Goal: Task Accomplishment & Management: Manage account settings

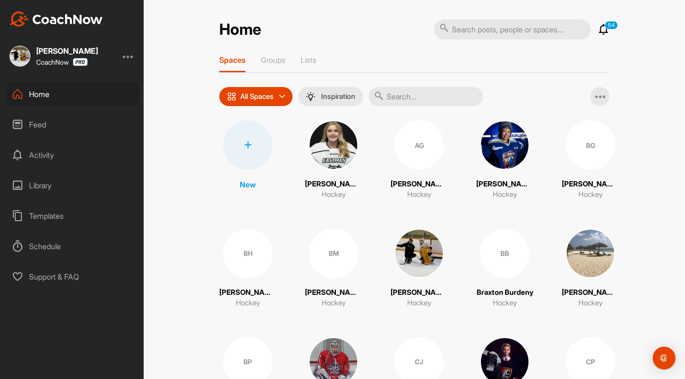
click at [607, 30] on icon at bounding box center [603, 29] width 11 height 11
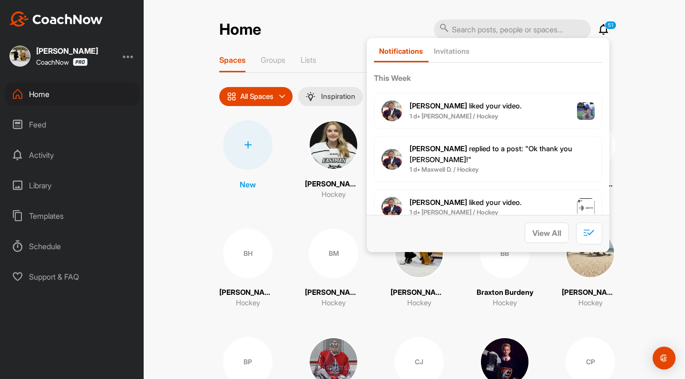
click at [459, 147] on span "[PERSON_NAME] replied to a post : "Ok thank you [PERSON_NAME]!"" at bounding box center [491, 154] width 163 height 20
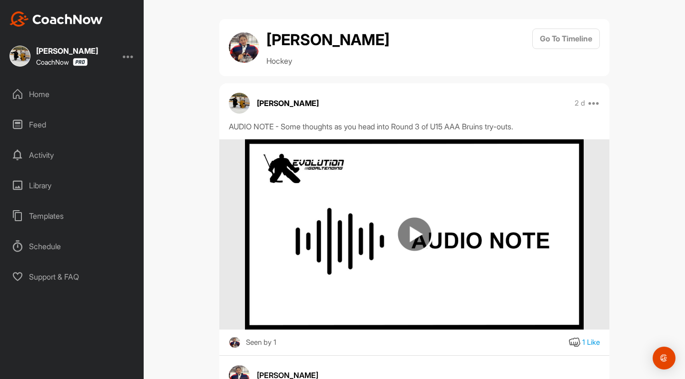
scroll to position [100, 0]
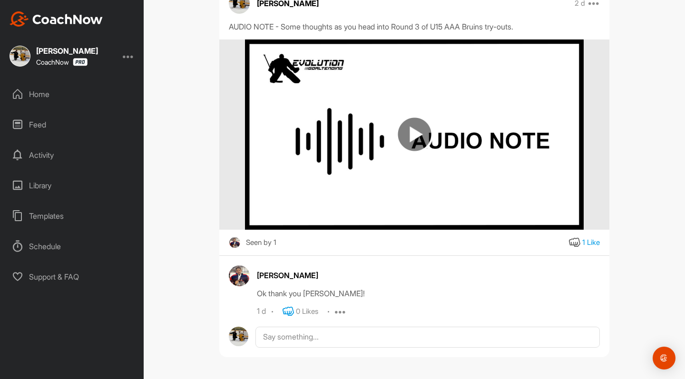
click at [286, 309] on icon at bounding box center [288, 311] width 11 height 11
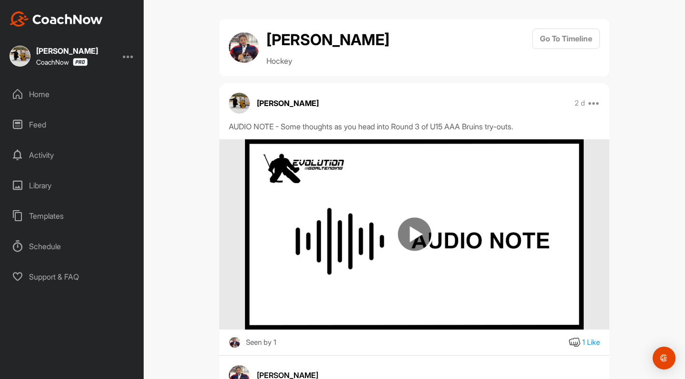
scroll to position [0, 0]
click at [36, 95] on div "Home" at bounding box center [72, 94] width 134 height 24
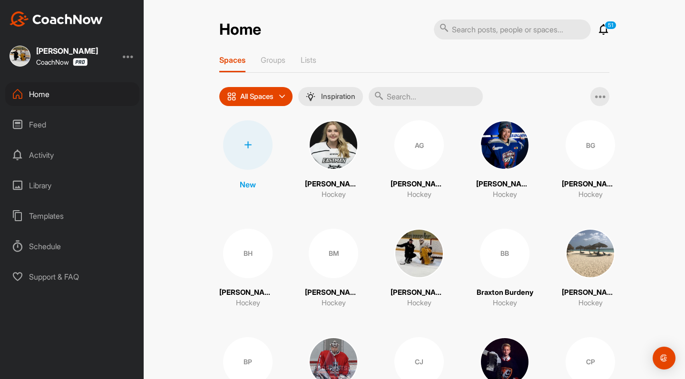
click at [603, 29] on icon at bounding box center [603, 29] width 11 height 11
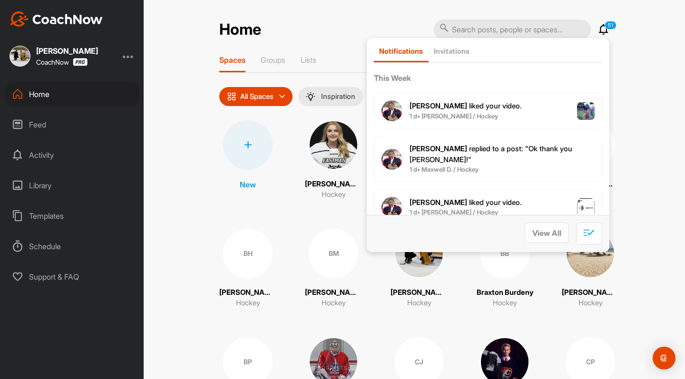
click at [603, 27] on icon at bounding box center [603, 29] width 11 height 11
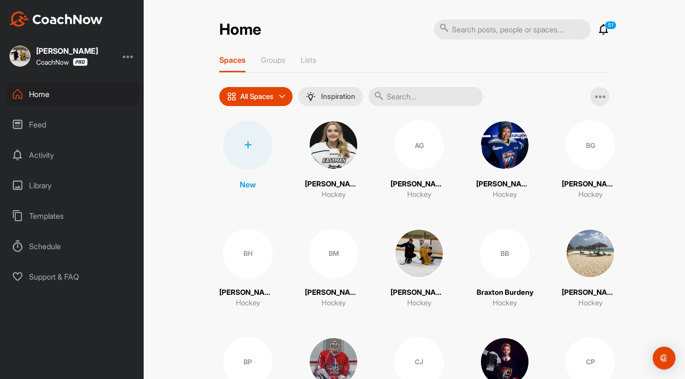
click at [37, 125] on div "Feed" at bounding box center [72, 125] width 134 height 24
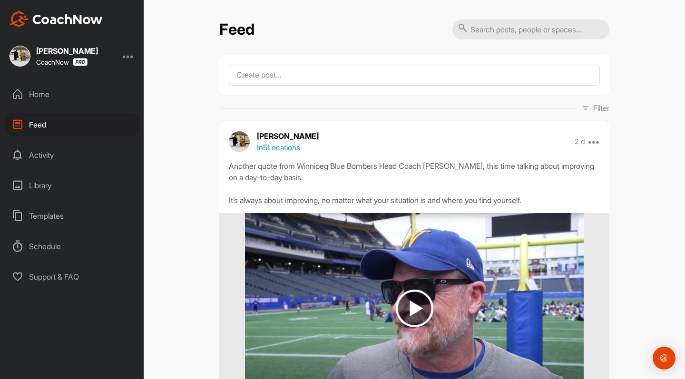
click at [40, 93] on div "Home" at bounding box center [72, 94] width 134 height 24
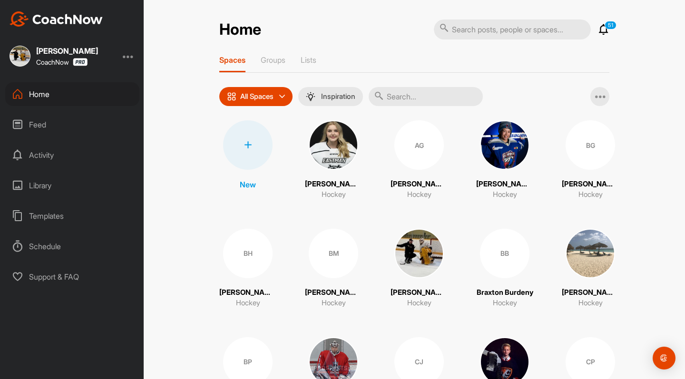
click at [285, 97] on icon at bounding box center [282, 97] width 6 height 6
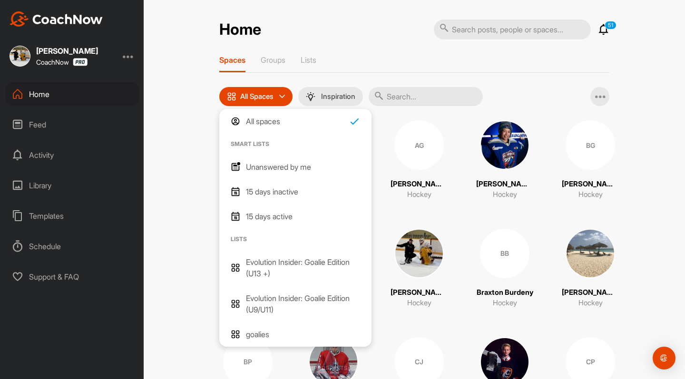
click at [271, 170] on p "Unanswered by me" at bounding box center [278, 166] width 65 height 11
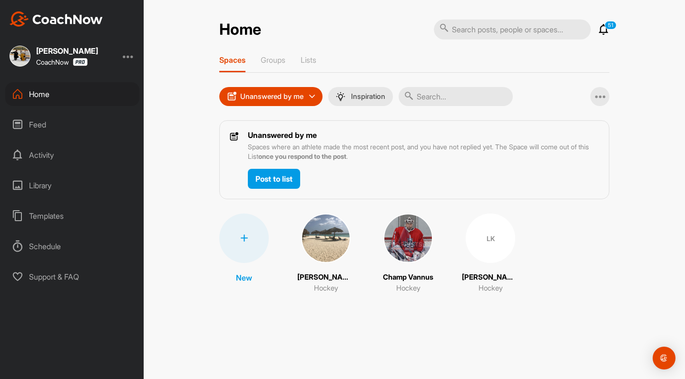
click at [311, 95] on icon at bounding box center [312, 97] width 6 height 6
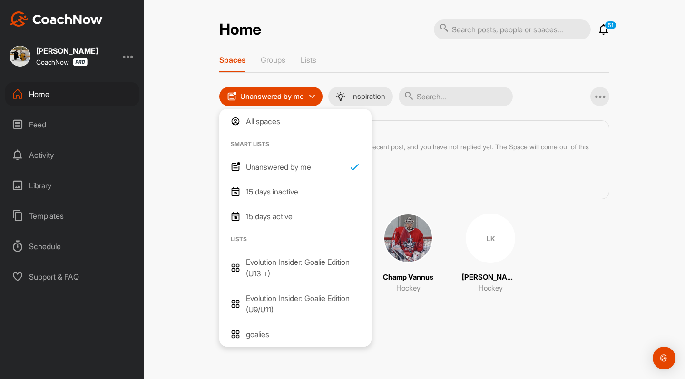
click at [258, 121] on p "All spaces" at bounding box center [263, 121] width 34 height 11
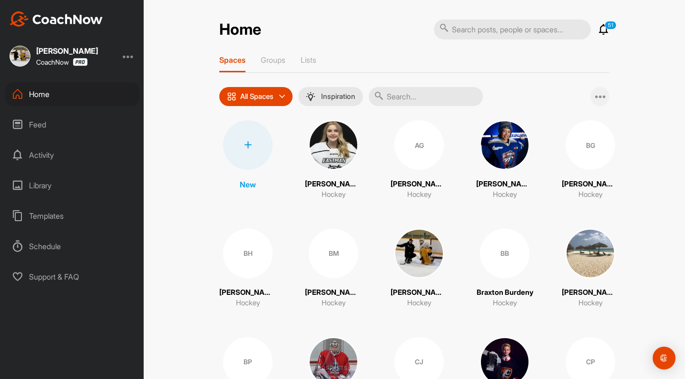
click at [601, 94] on icon at bounding box center [600, 96] width 11 height 11
click at [265, 63] on p "Groups" at bounding box center [273, 60] width 25 height 10
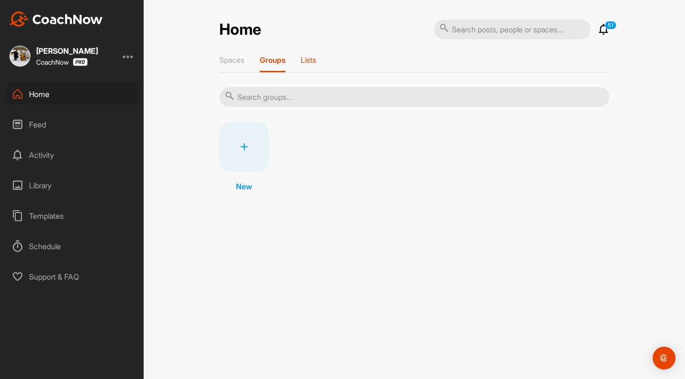
click at [308, 60] on p "Lists" at bounding box center [309, 60] width 16 height 10
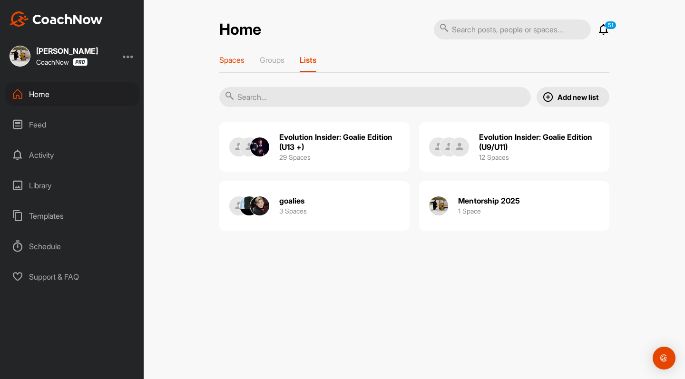
click at [233, 62] on p "Spaces" at bounding box center [231, 60] width 25 height 10
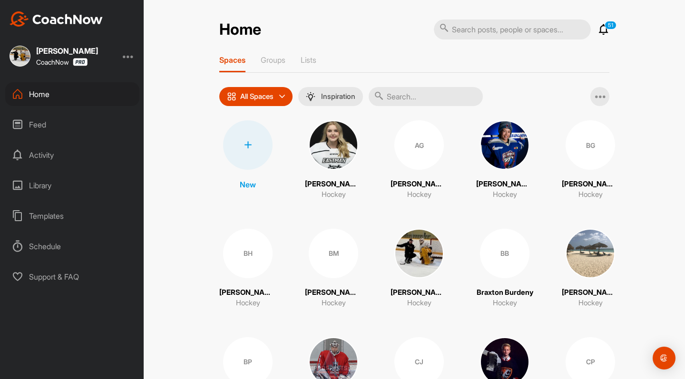
click at [607, 30] on icon at bounding box center [603, 29] width 11 height 11
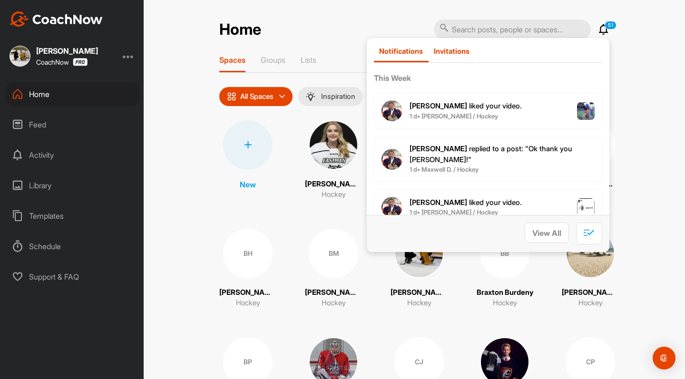
click at [454, 49] on p "Invitations" at bounding box center [452, 51] width 36 height 9
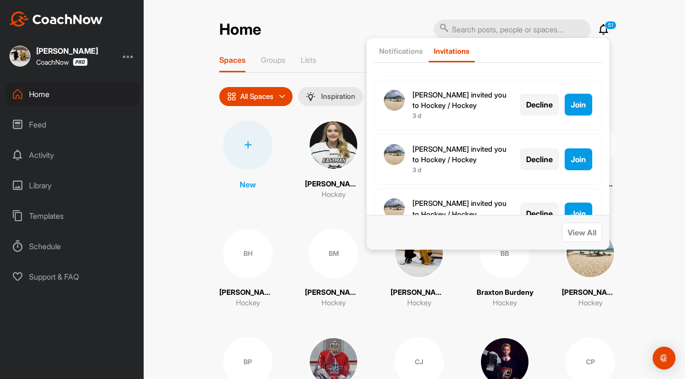
scroll to position [2251, 0]
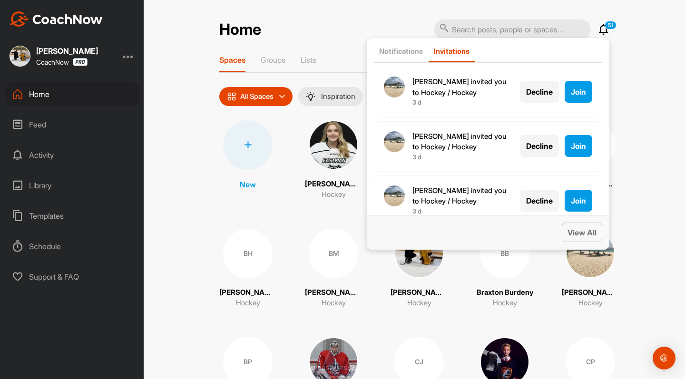
click at [587, 228] on span "View All" at bounding box center [582, 233] width 29 height 10
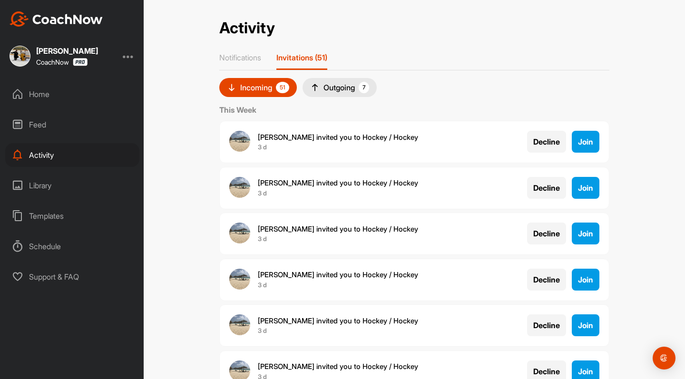
click at [339, 89] on div "Outgoing 7" at bounding box center [339, 87] width 59 height 11
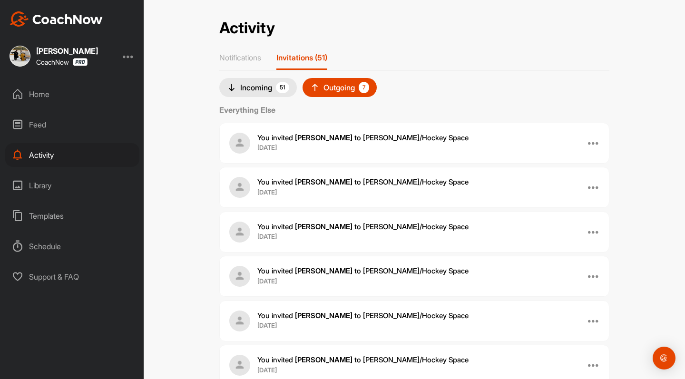
click at [249, 86] on div "Incoming 51" at bounding box center [258, 87] width 62 height 11
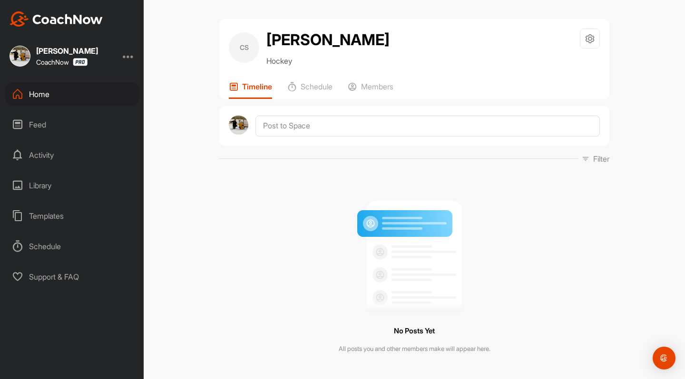
click at [42, 94] on div "Home" at bounding box center [72, 94] width 134 height 24
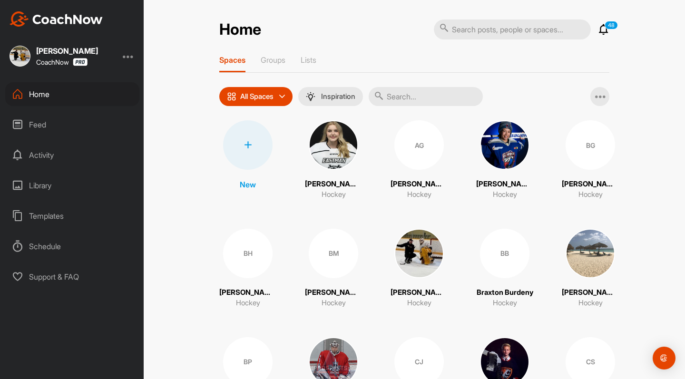
click at [603, 32] on icon at bounding box center [603, 29] width 11 height 11
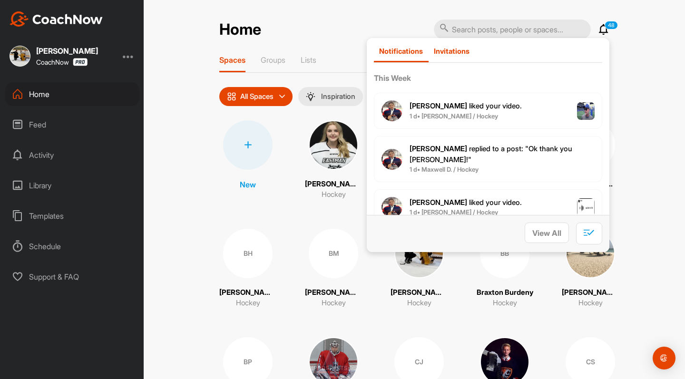
click at [455, 52] on p "Invitations" at bounding box center [452, 51] width 36 height 9
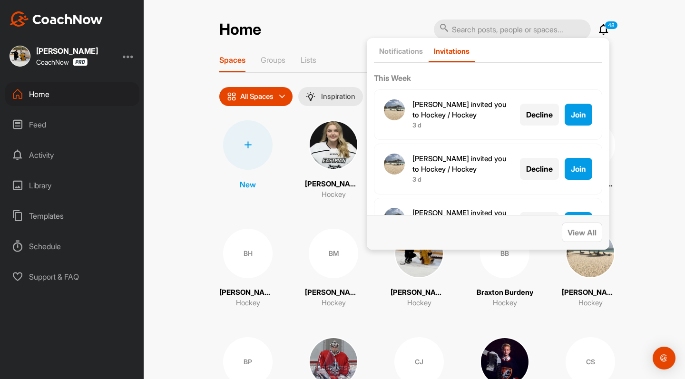
click at [541, 114] on span "Decline" at bounding box center [539, 115] width 27 height 10
click at [539, 112] on span "Decline" at bounding box center [539, 115] width 27 height 10
click at [535, 114] on span "Decline" at bounding box center [539, 115] width 27 height 10
click at [534, 114] on span "Decline" at bounding box center [539, 115] width 27 height 10
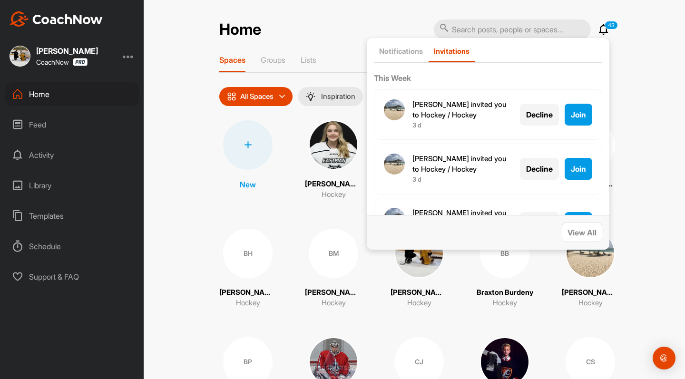
click at [534, 114] on span "Decline" at bounding box center [539, 115] width 27 height 10
click at [604, 30] on icon at bounding box center [603, 29] width 11 height 11
